Goal: Task Accomplishment & Management: Manage account settings

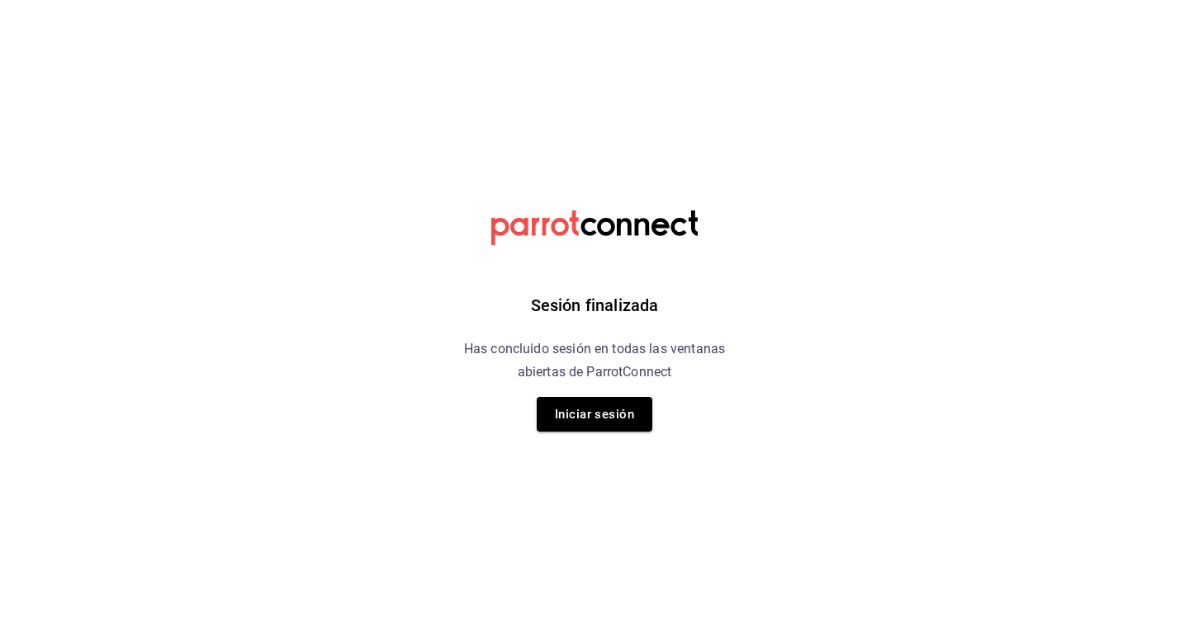
click at [594, 432] on div "Sesión finalizada Has concluido sesión en todas las ventanas abiertas de Parrot…" at bounding box center [594, 321] width 417 height 642
click at [598, 410] on button "Iniciar sesión" at bounding box center [595, 414] width 116 height 35
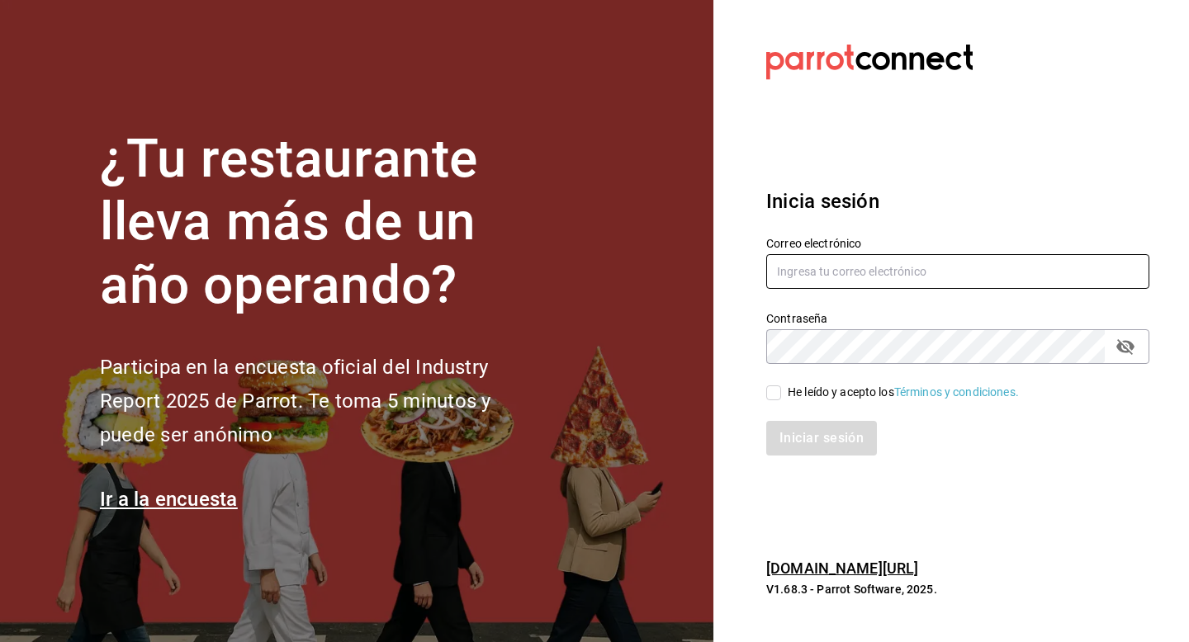
click at [822, 282] on input "text" at bounding box center [957, 271] width 383 height 35
type input "[EMAIL_ADDRESS][DOMAIN_NAME]"
click at [780, 398] on input "He leído y acepto los Términos y condiciones." at bounding box center [773, 393] width 15 height 15
checkbox input "true"
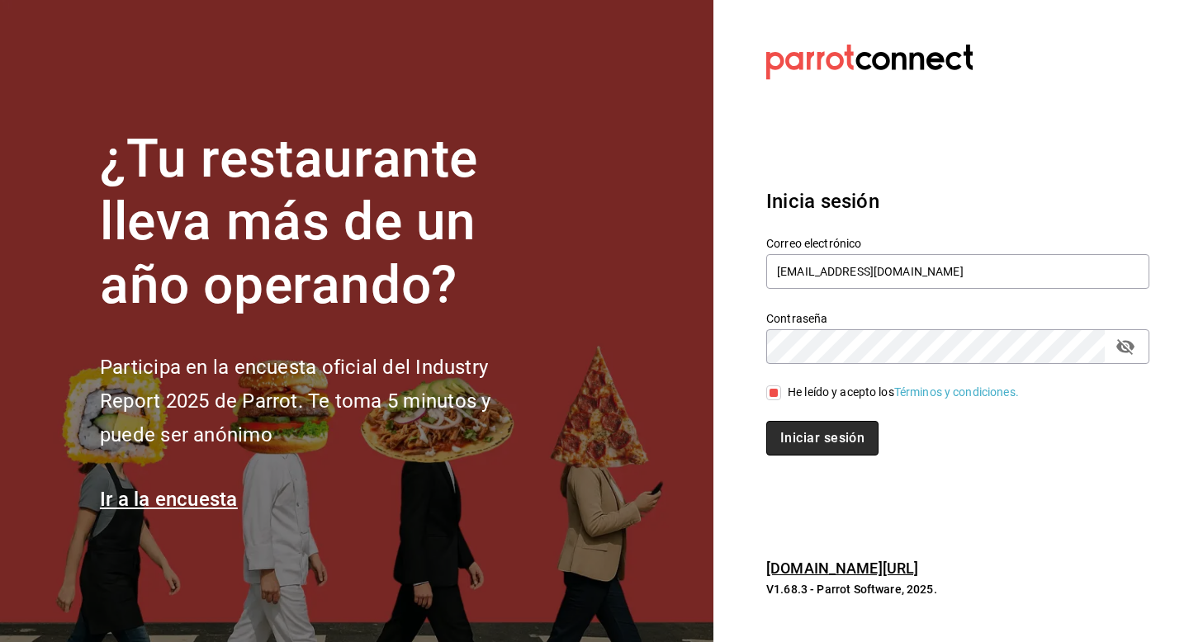
click at [782, 438] on button "Iniciar sesión" at bounding box center [822, 438] width 112 height 35
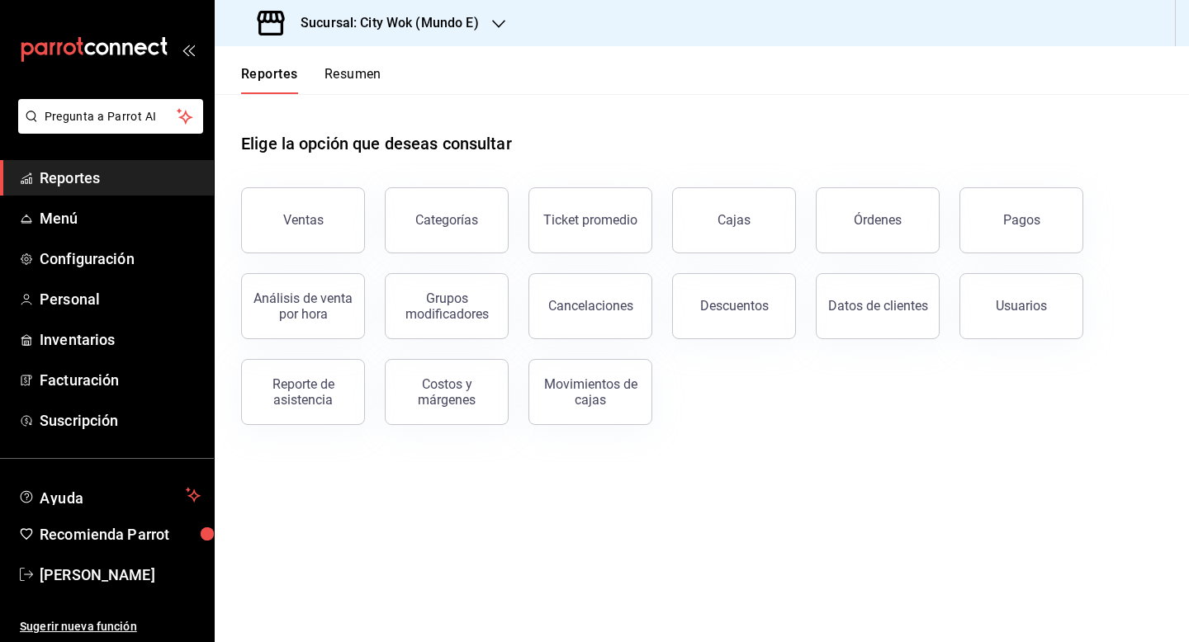
click at [432, 29] on h3 "Sucursal: City Wok (Mundo E)" at bounding box center [383, 23] width 192 height 20
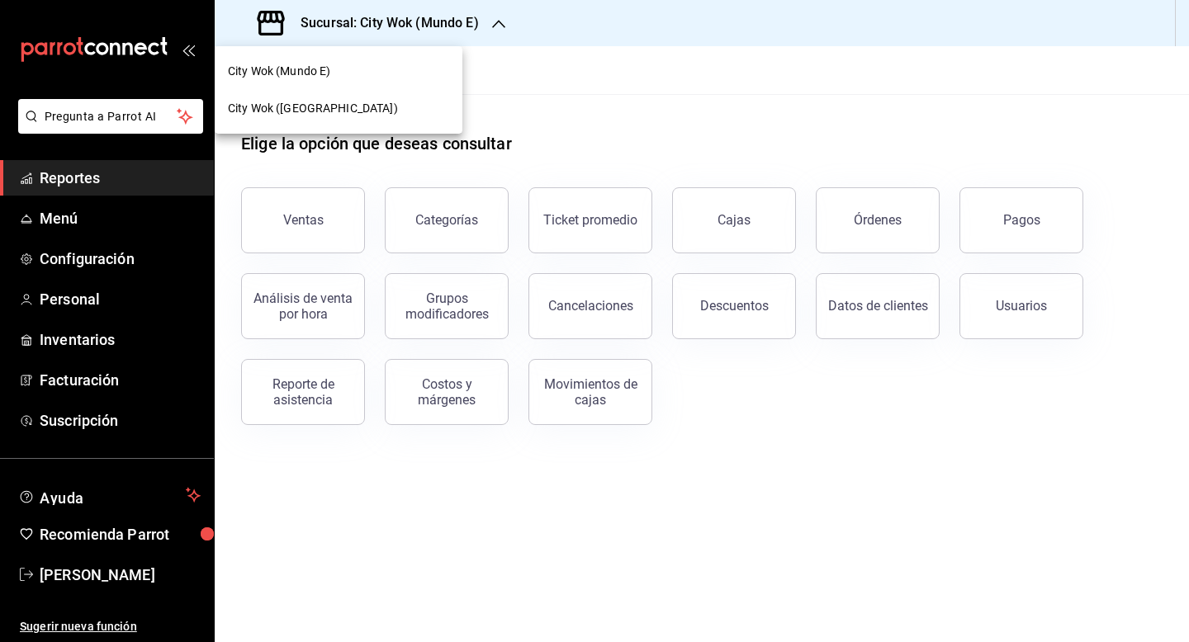
click at [406, 92] on div "City Wok (Tepeyac)" at bounding box center [339, 108] width 248 height 37
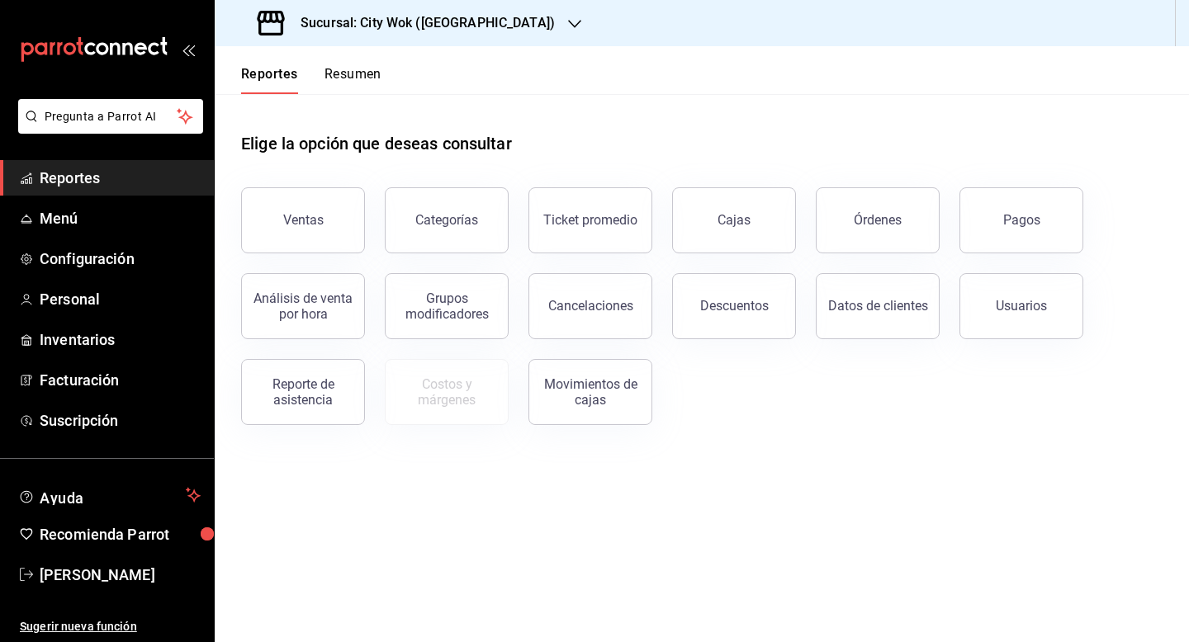
click at [363, 80] on button "Resumen" at bounding box center [353, 80] width 57 height 28
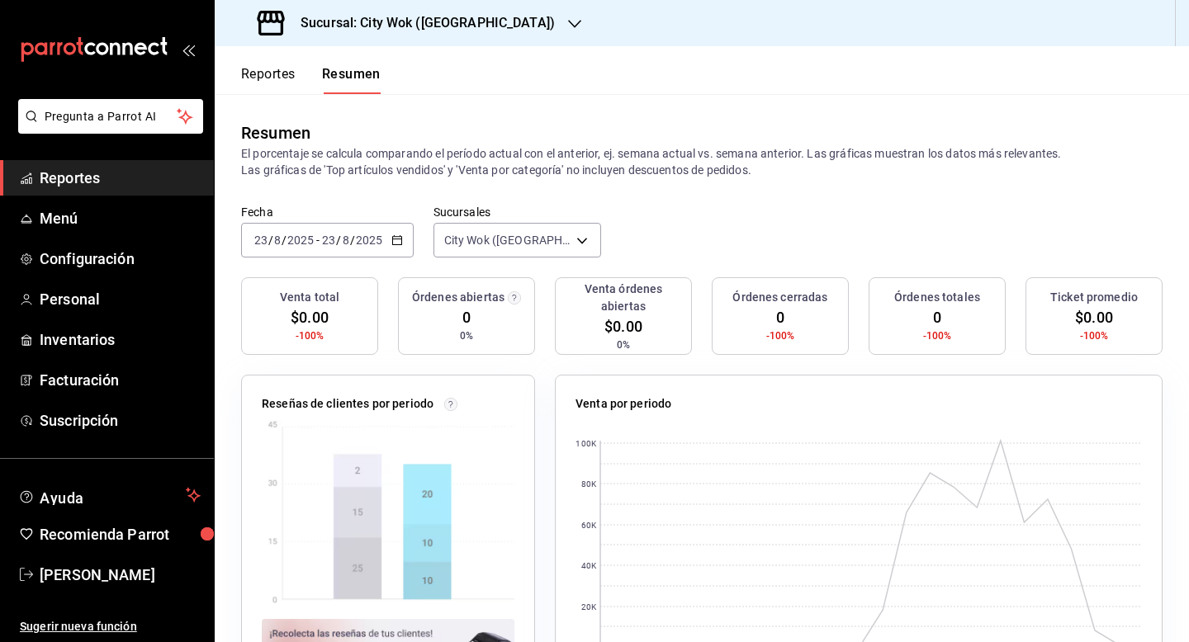
click at [342, 242] on input "8" at bounding box center [346, 240] width 8 height 13
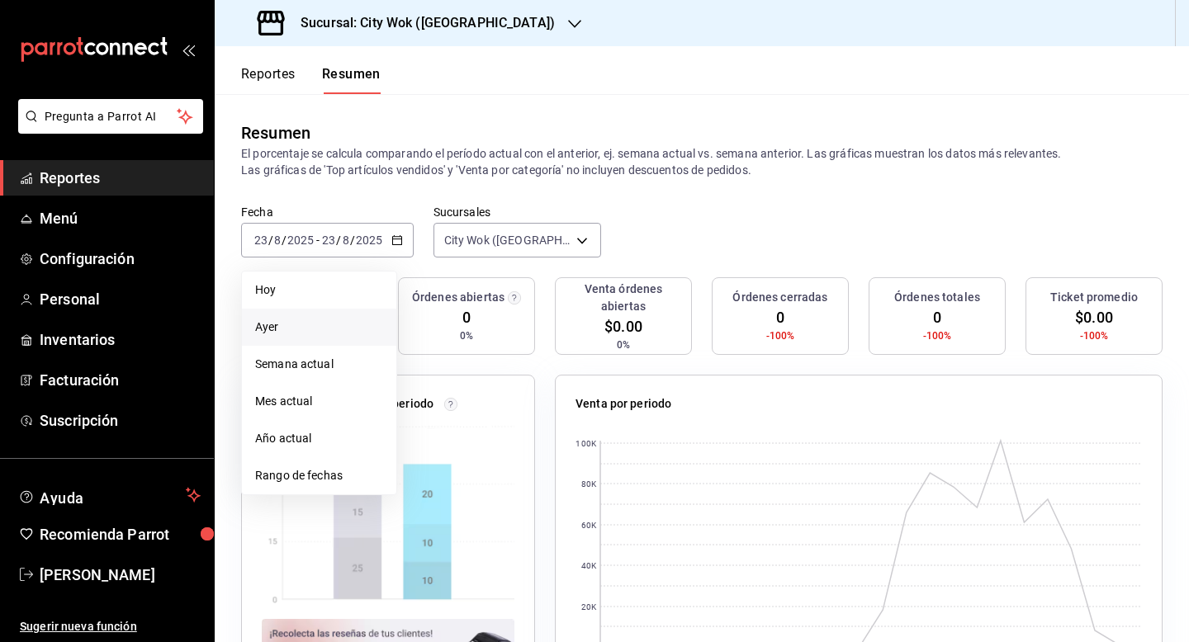
click at [307, 323] on span "Ayer" at bounding box center [319, 327] width 128 height 17
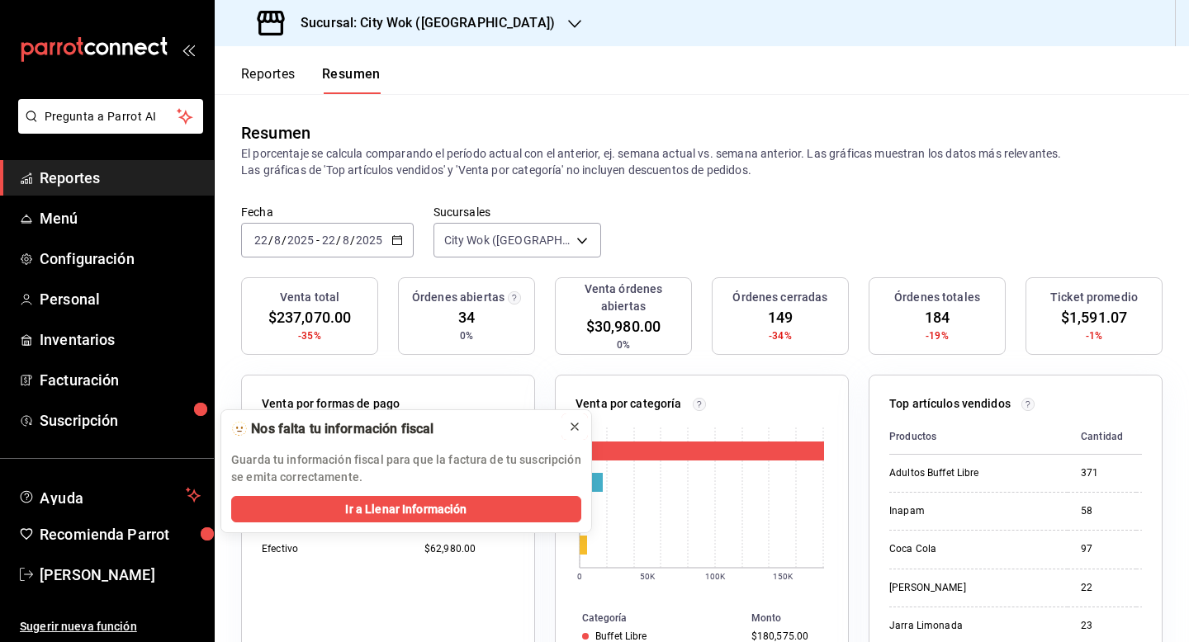
click at [569, 431] on icon at bounding box center [574, 426] width 13 height 13
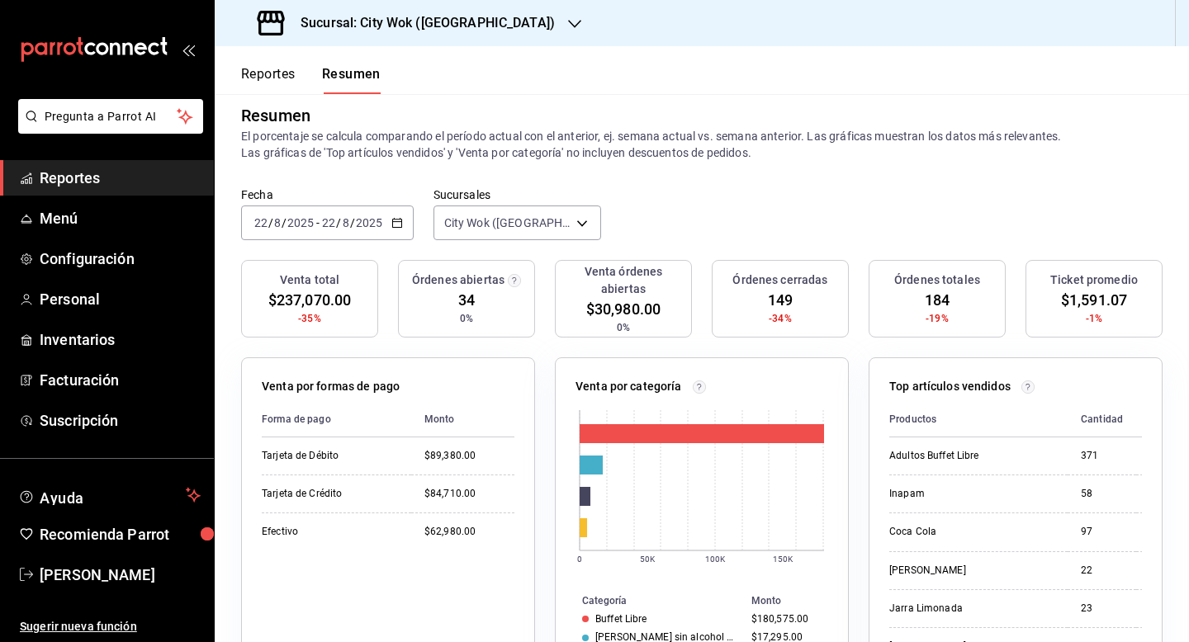
scroll to position [23, 0]
